Goal: Book appointment/travel/reservation

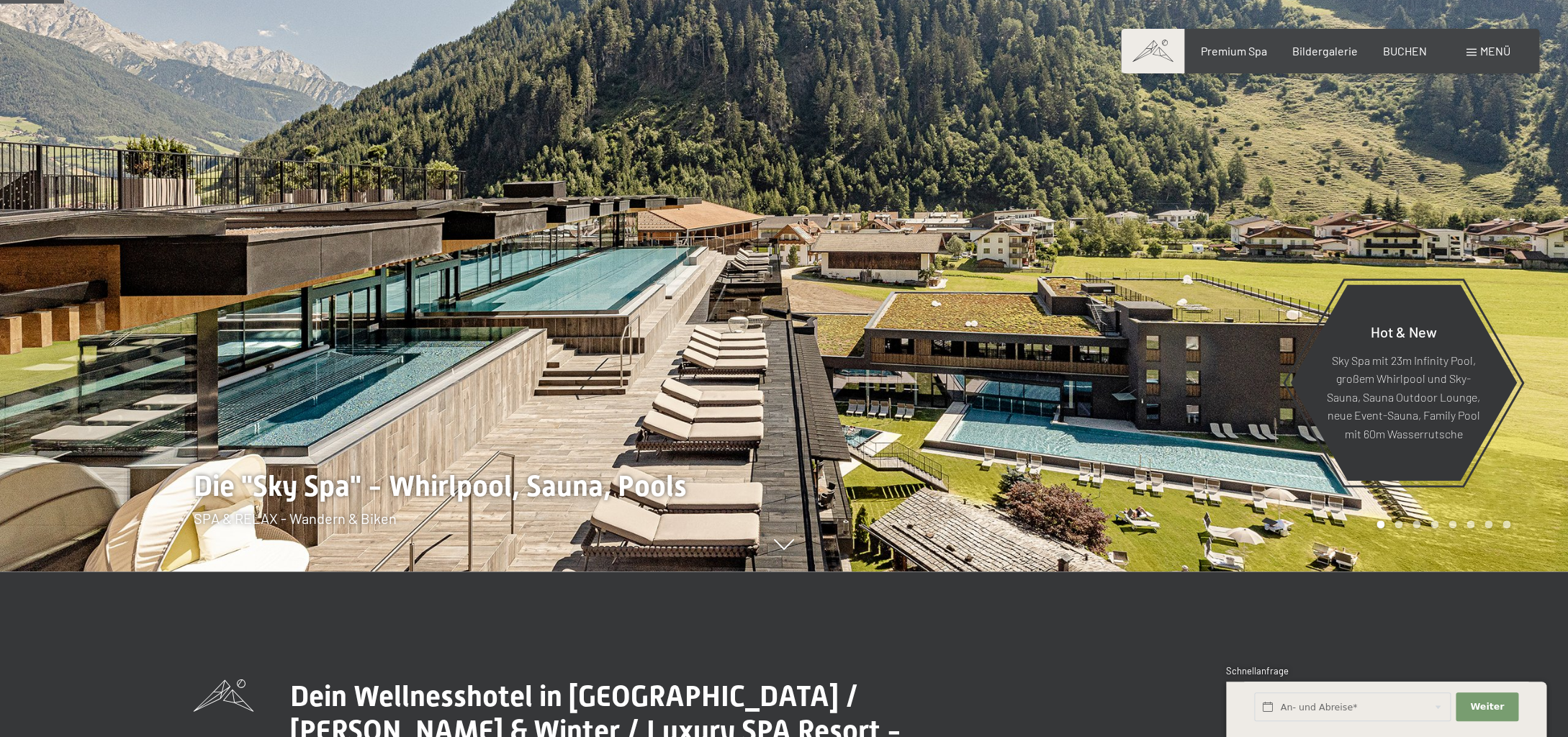
scroll to position [106, 0]
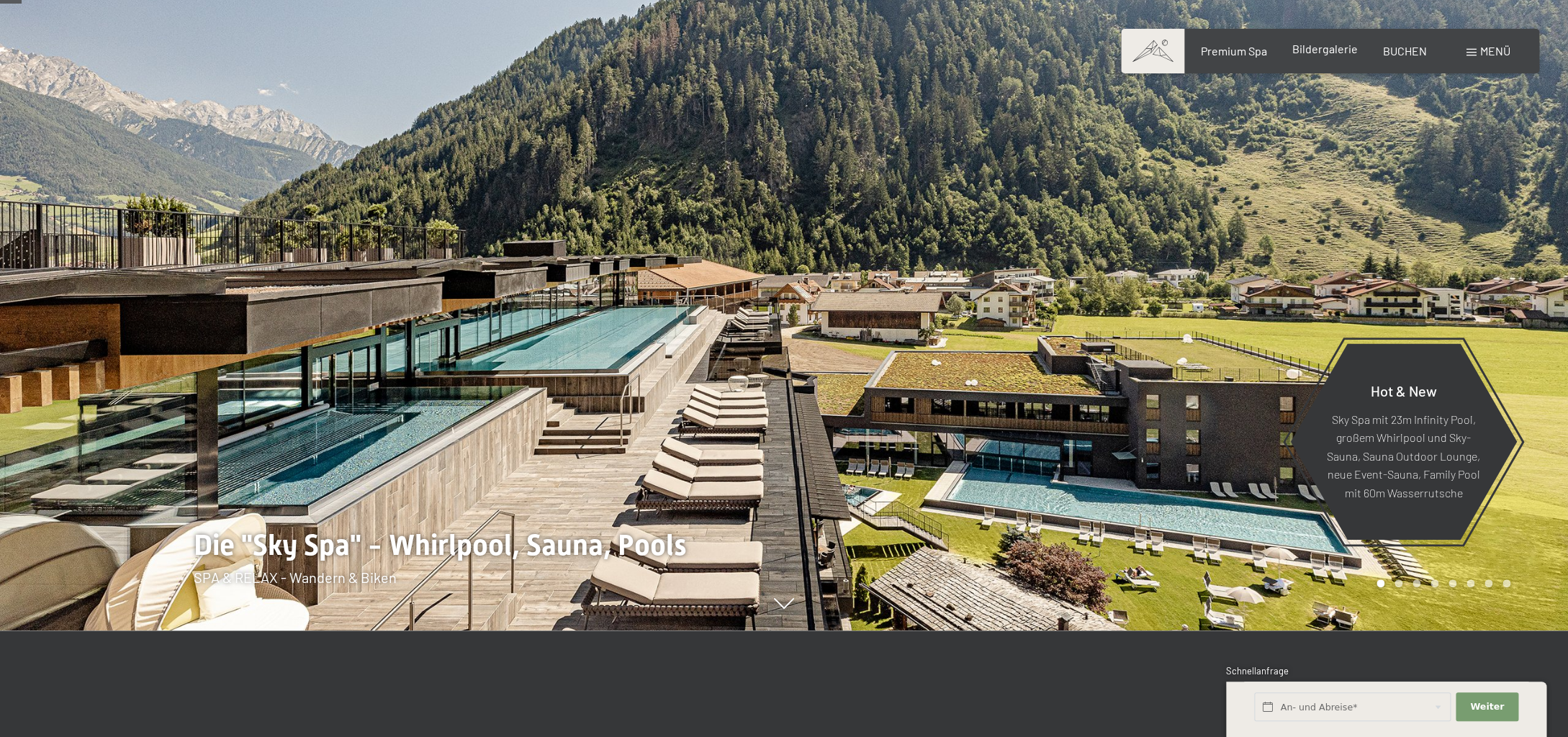
click at [1324, 58] on div "Premium Spa Bildergalerie BUCHEN" at bounding box center [1300, 51] width 302 height 16
click at [1324, 53] on span "Bildergalerie" at bounding box center [1325, 48] width 66 height 14
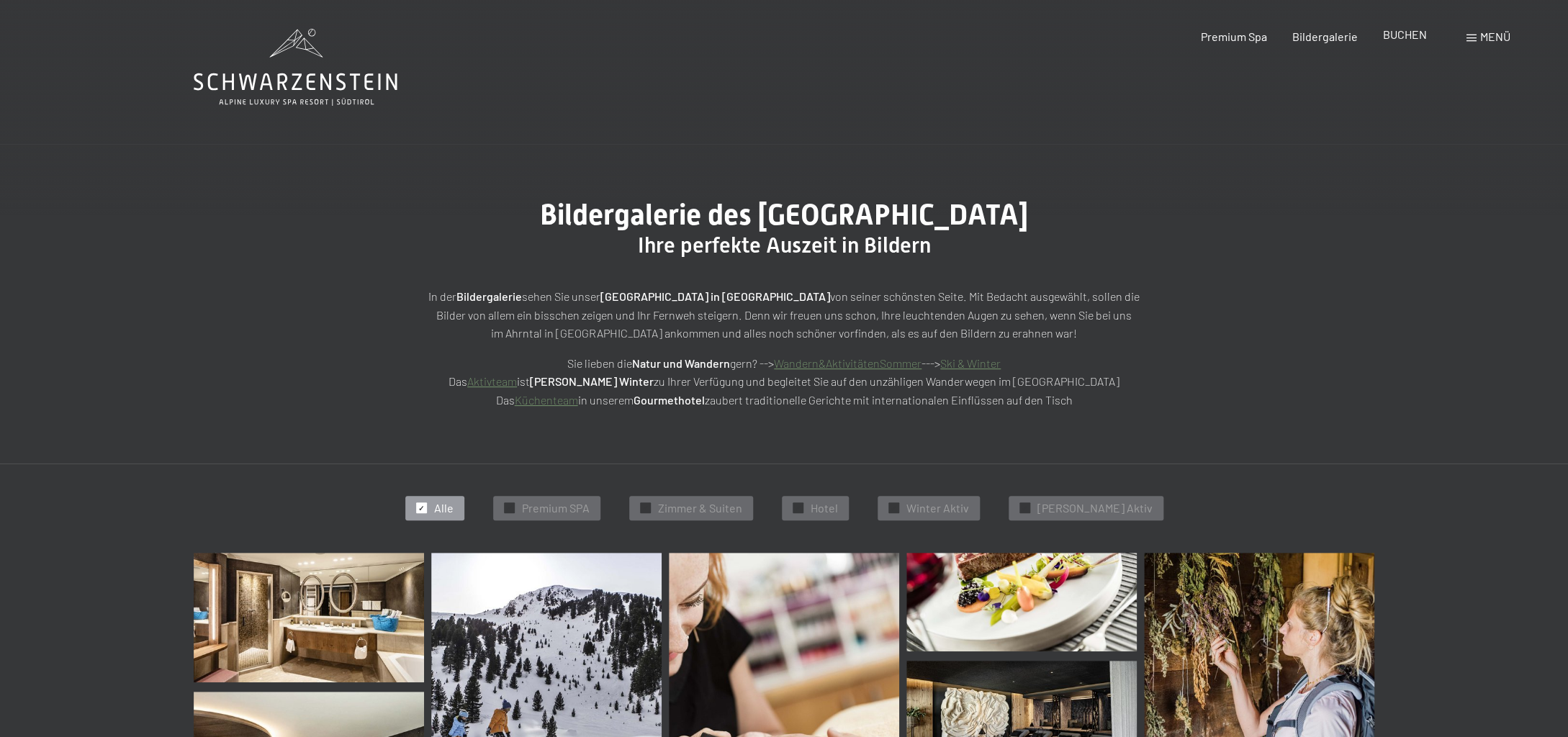
click at [1409, 38] on span "BUCHEN" at bounding box center [1405, 34] width 44 height 14
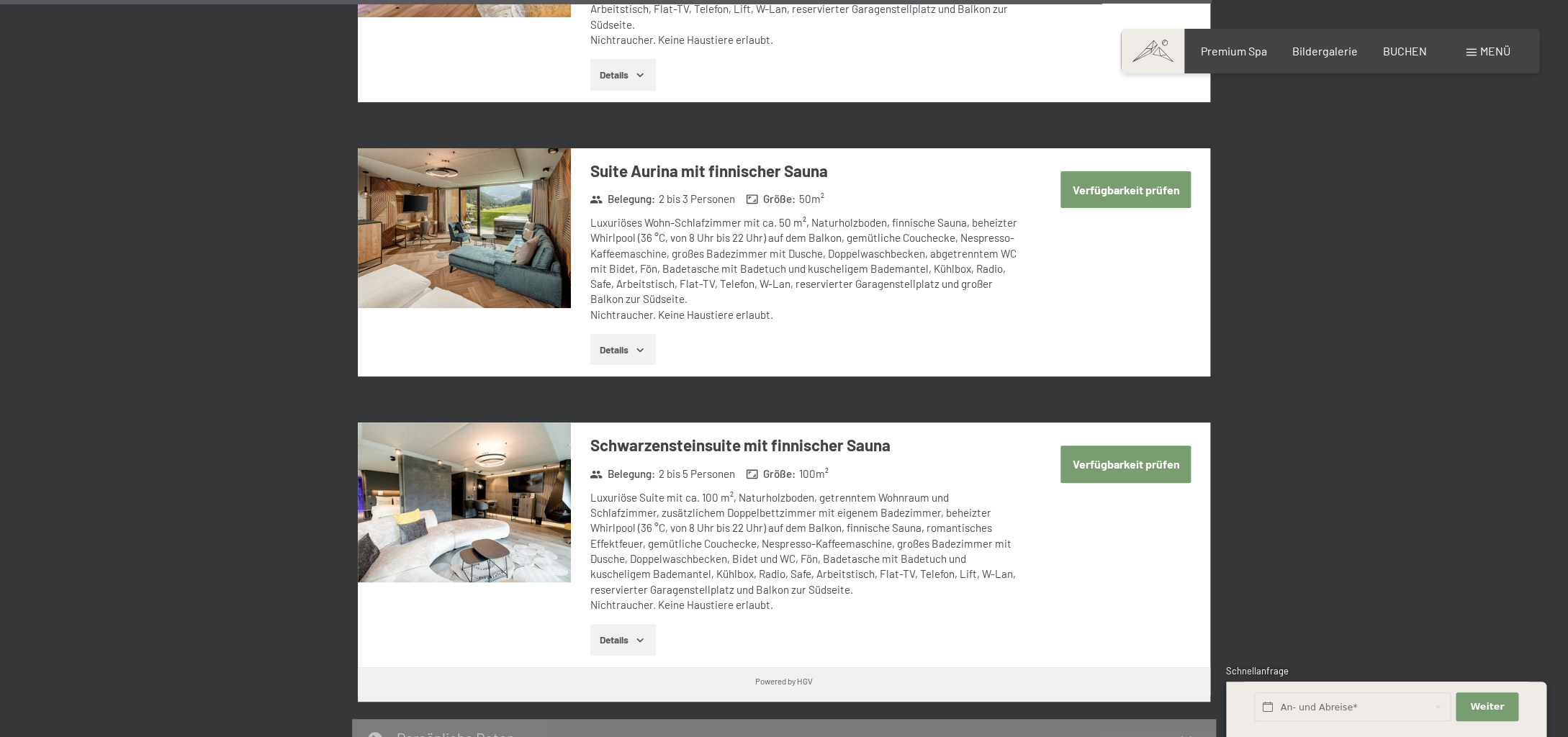
scroll to position [3784, 0]
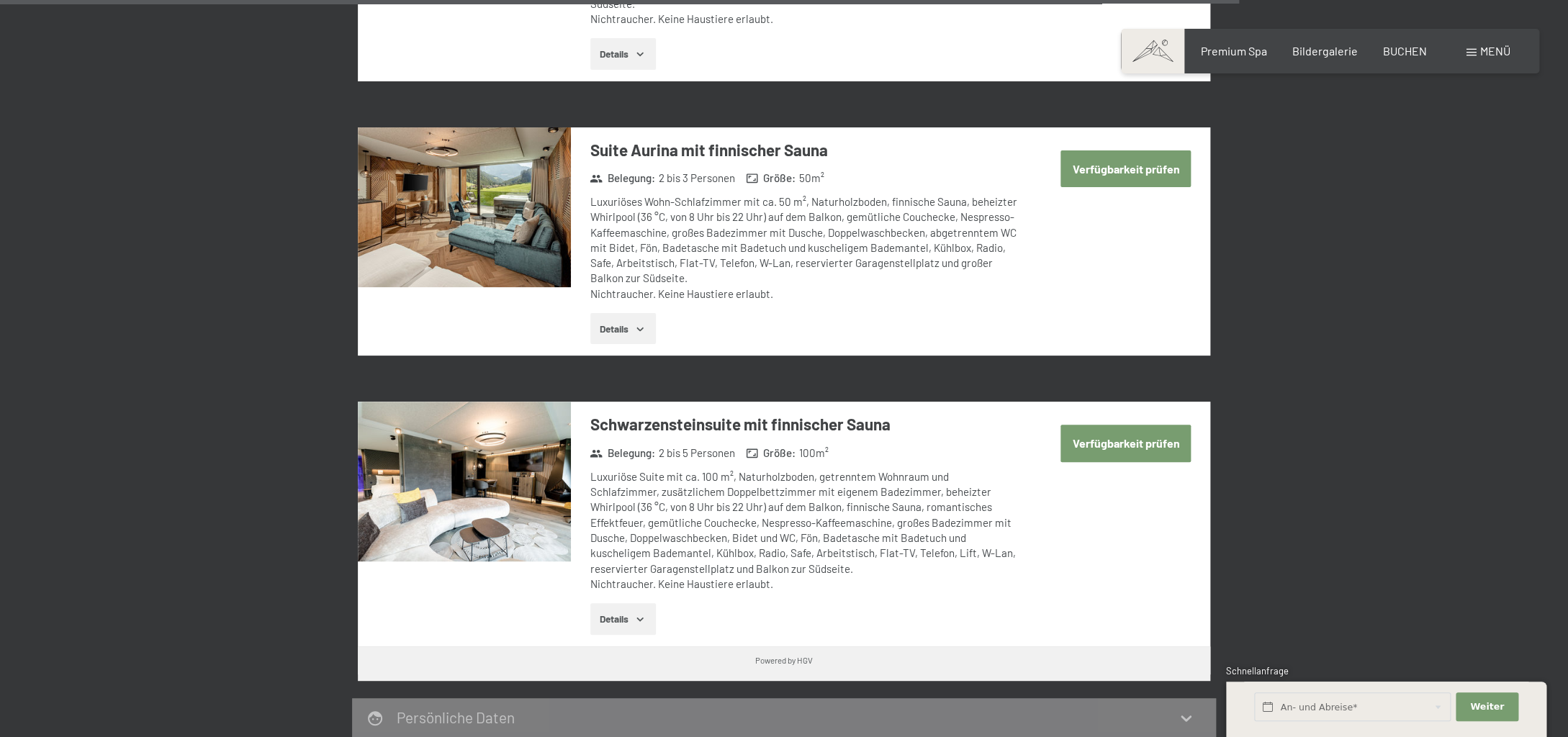
click at [1138, 425] on button "Verfügbarkeit prüfen" at bounding box center [1125, 443] width 130 height 37
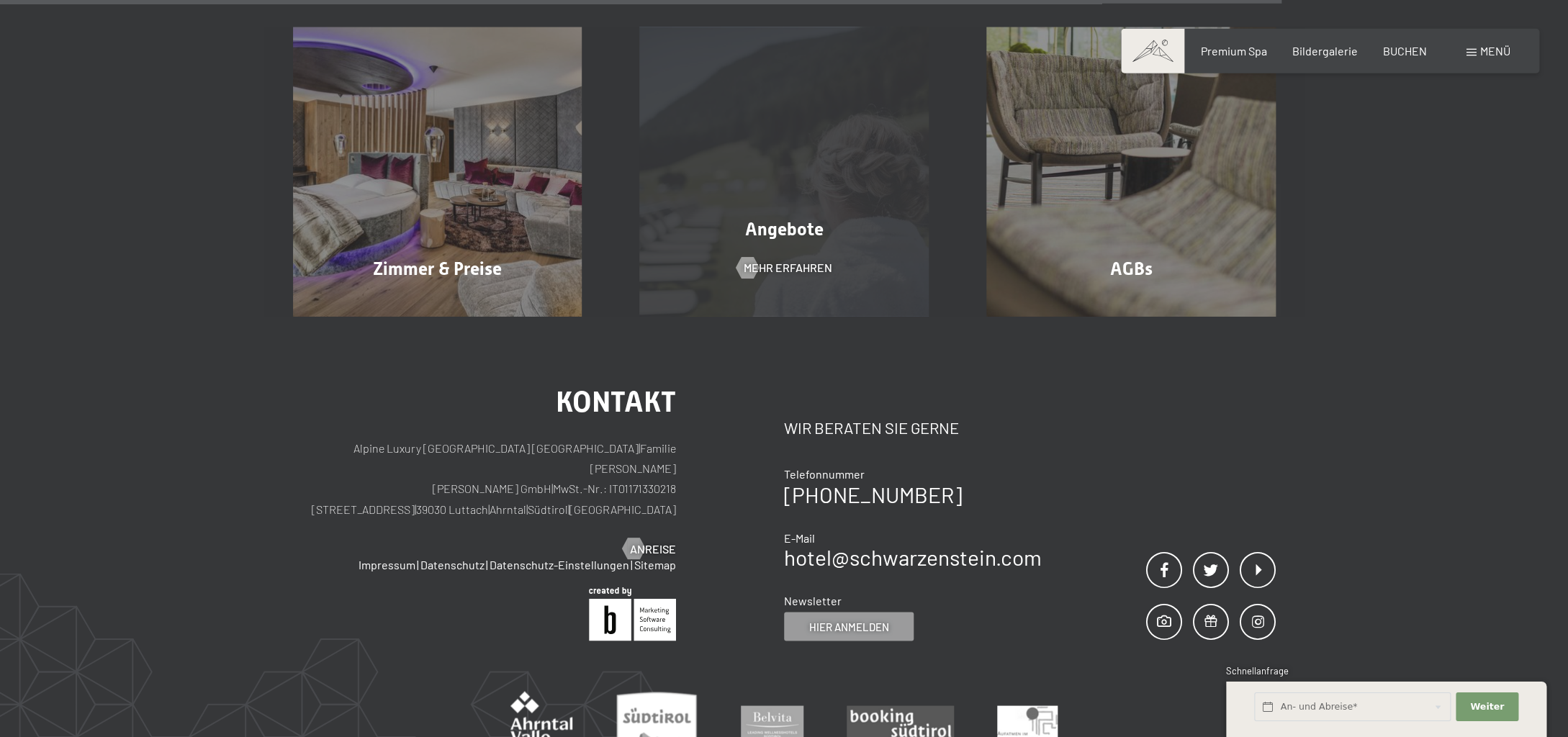
scroll to position [1085, 0]
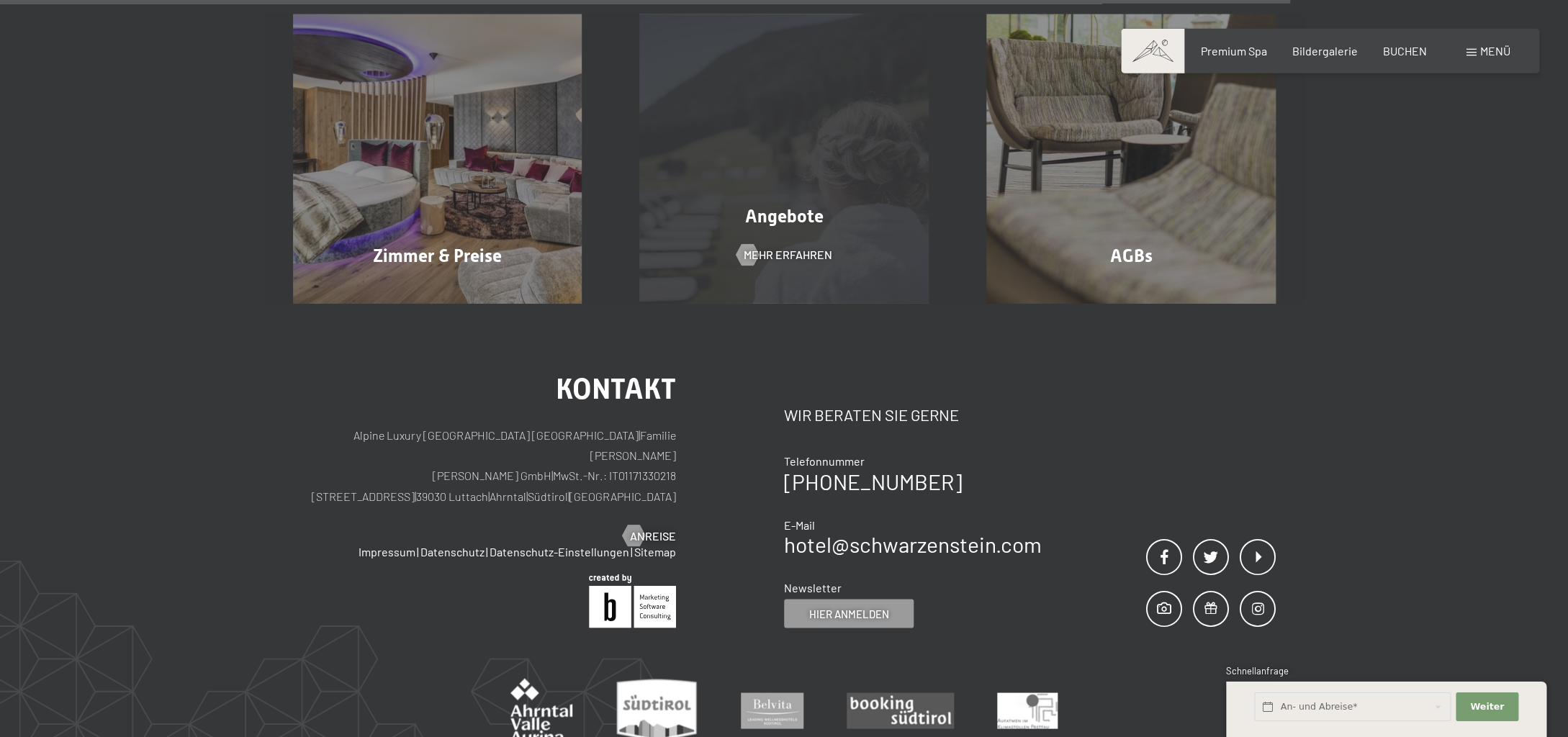
click at [801, 224] on span "Angebote" at bounding box center [784, 217] width 78 height 21
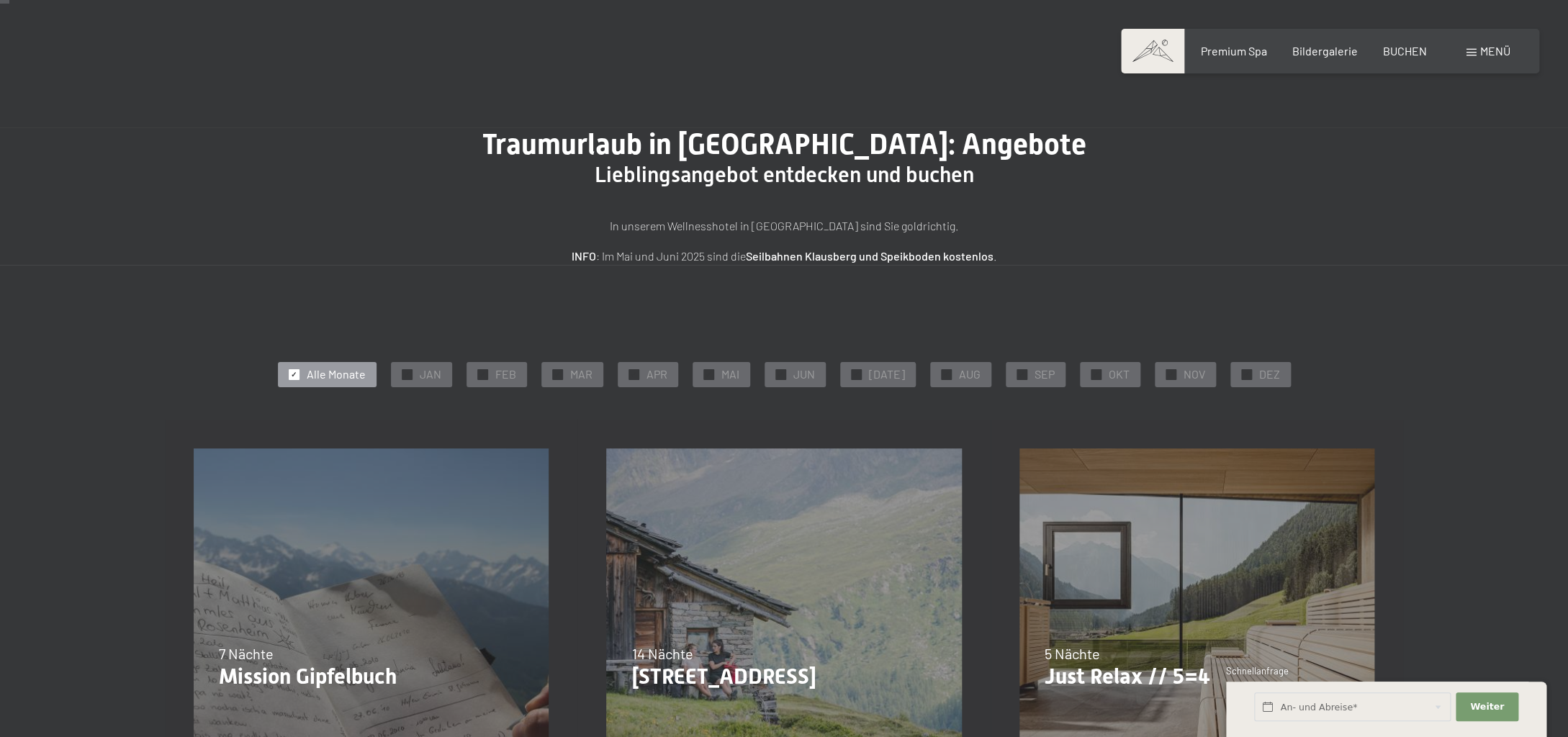
scroll to position [19, 0]
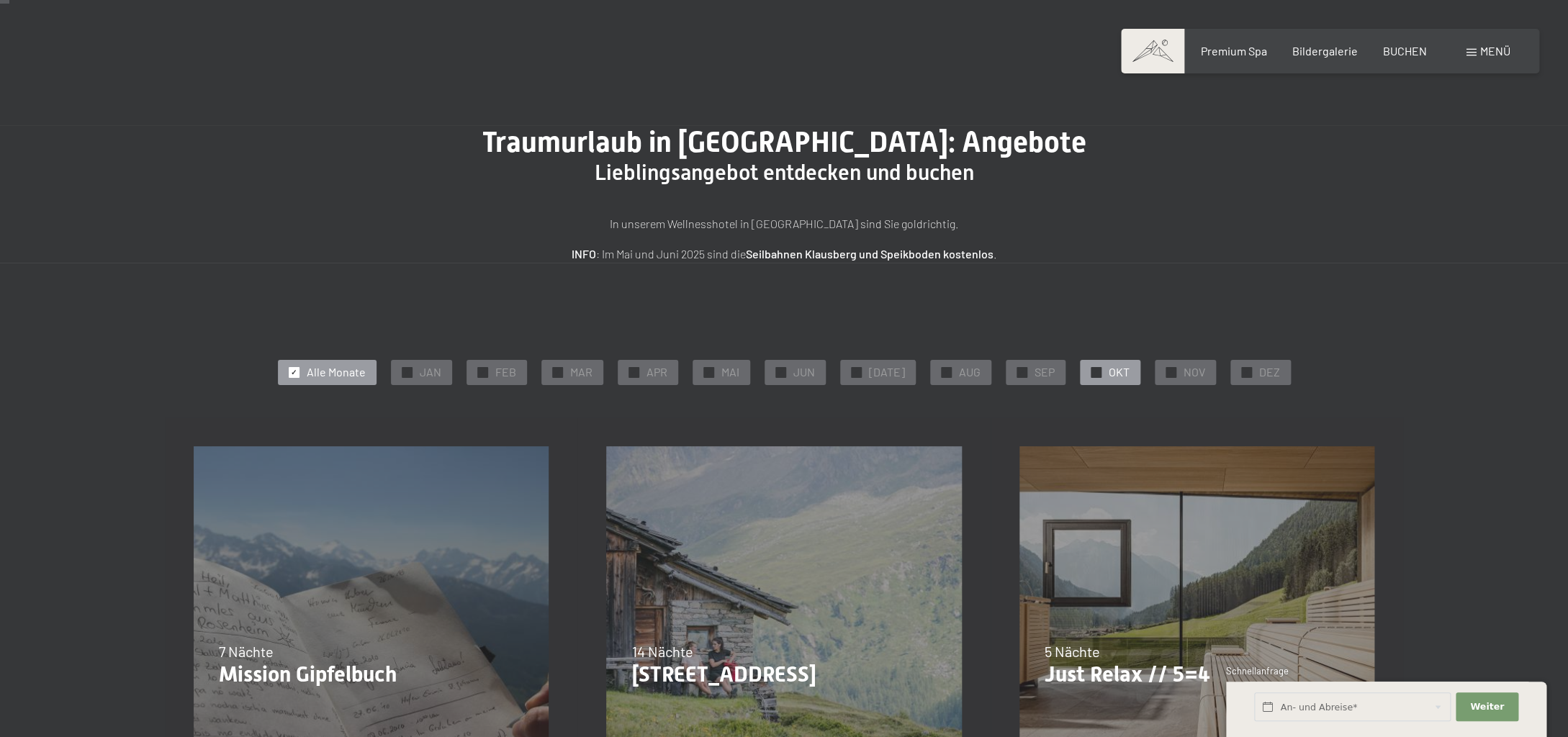
click at [1091, 372] on div at bounding box center [1096, 372] width 11 height 11
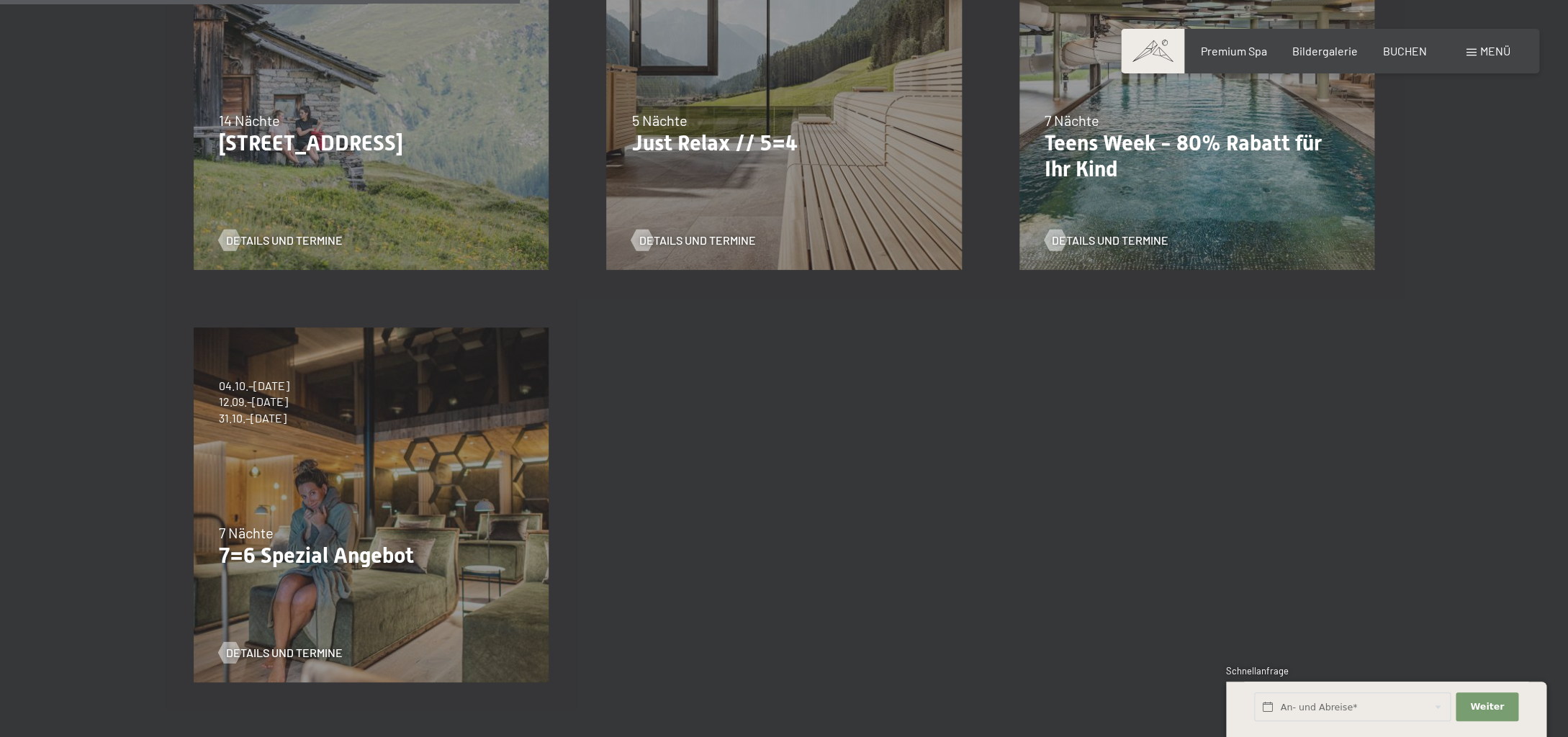
scroll to position [554, 0]
